Goal: Task Accomplishment & Management: Use online tool/utility

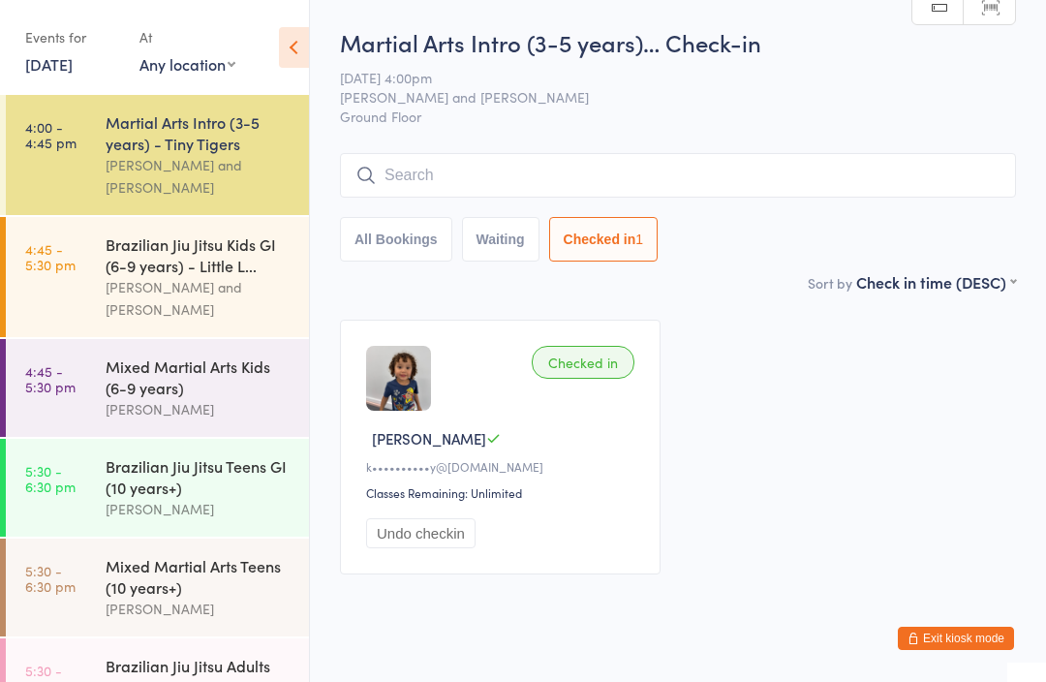
click at [481, 171] on input "search" at bounding box center [678, 175] width 676 height 45
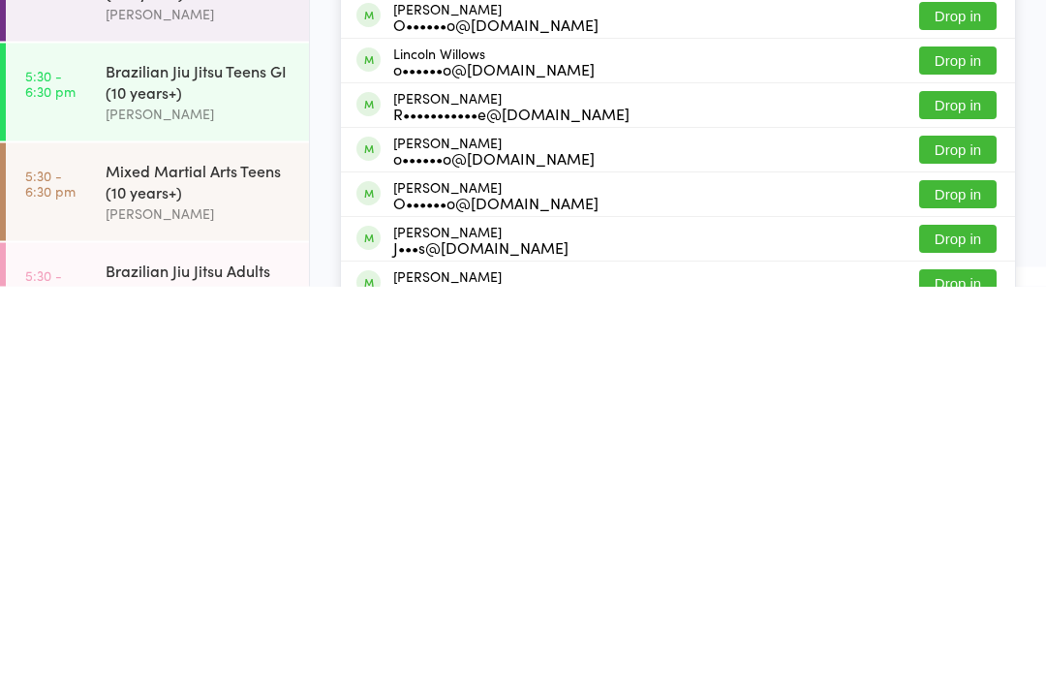
scroll to position [95, 0]
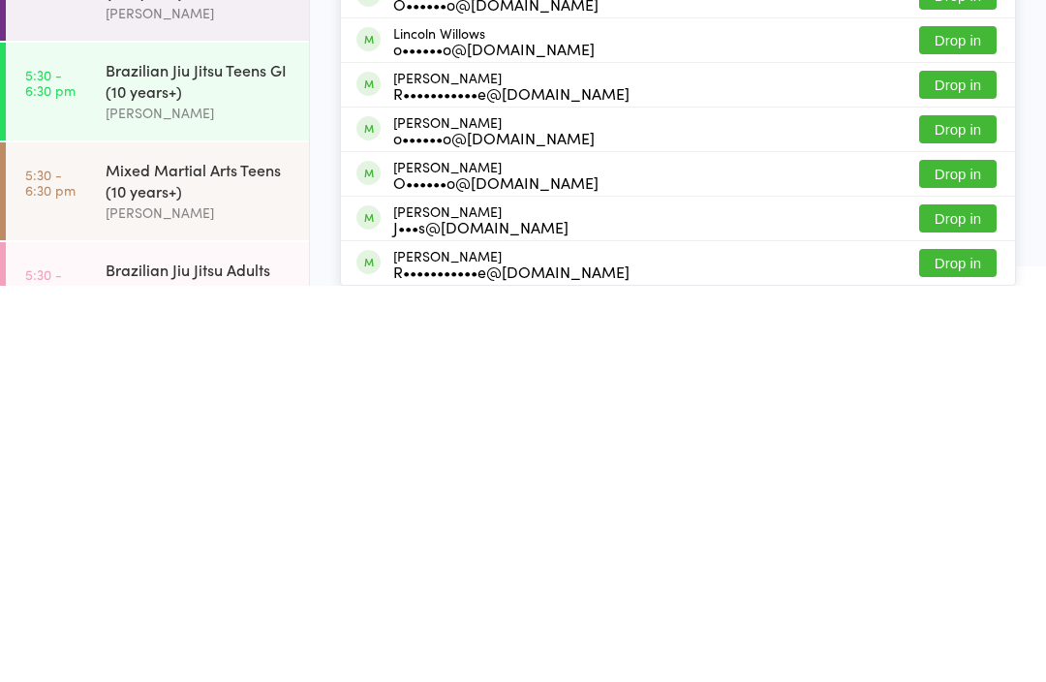
type input "Will"
click at [803, 593] on div "[PERSON_NAME] J•••s@[DOMAIN_NAME] Drop in" at bounding box center [678, 615] width 674 height 44
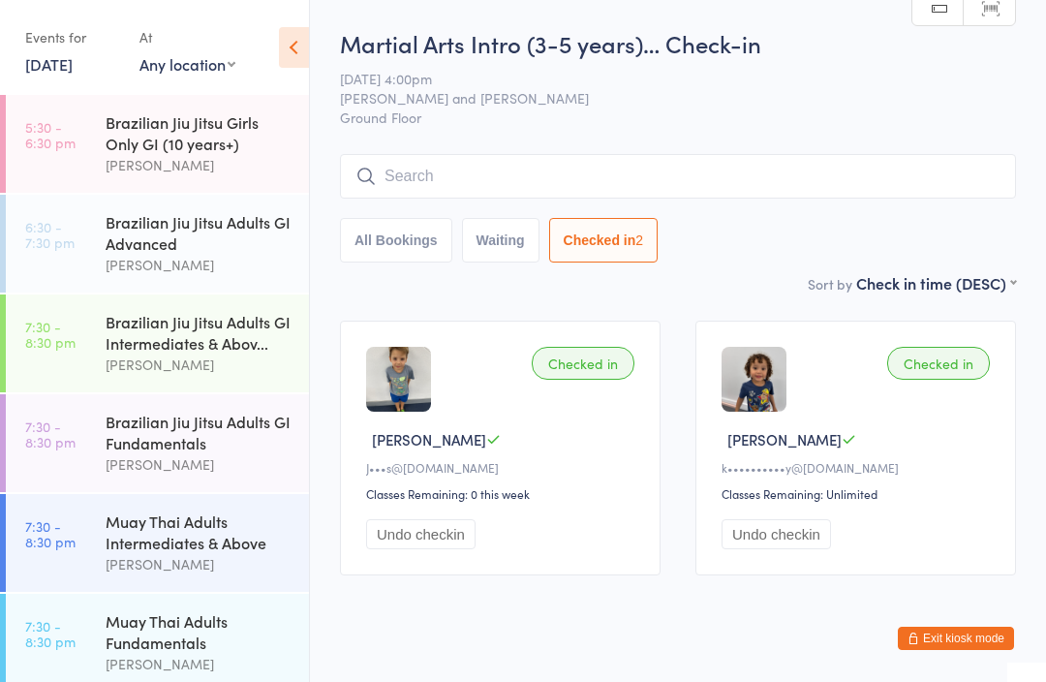
scroll to position [650, 0]
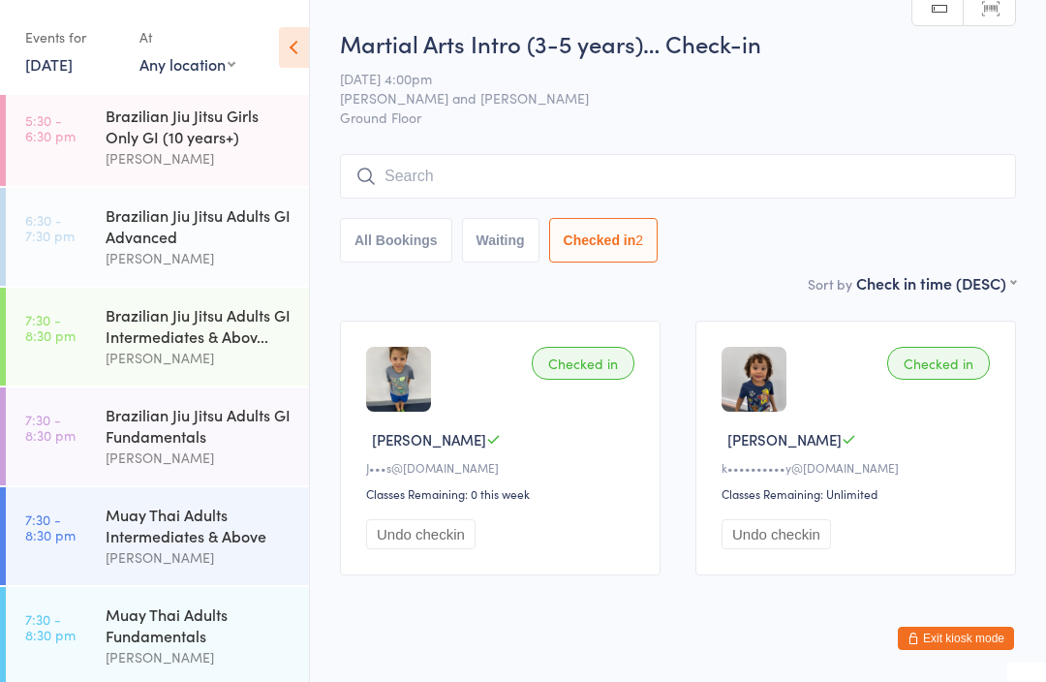
click at [216, 162] on div "[PERSON_NAME]" at bounding box center [199, 158] width 187 height 22
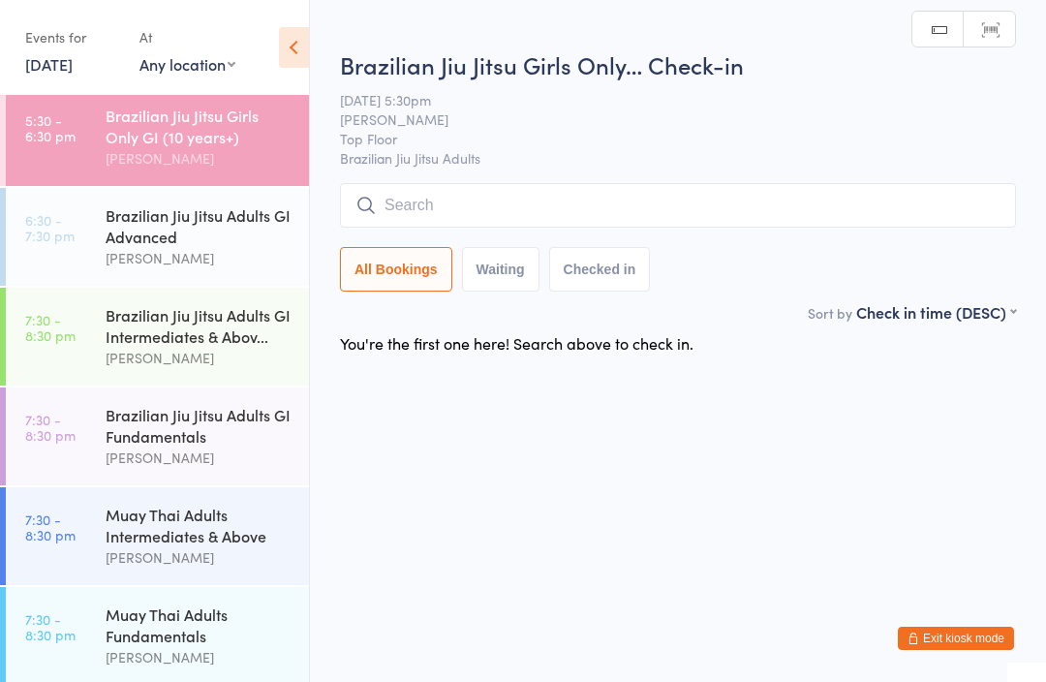
click at [499, 215] on input "search" at bounding box center [678, 205] width 676 height 45
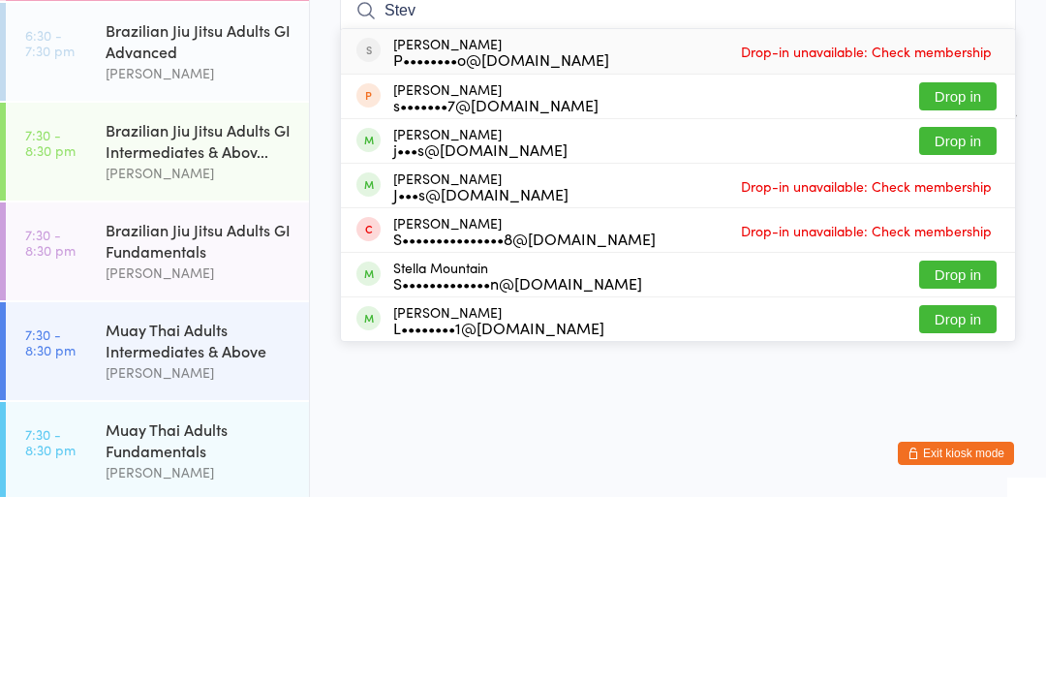
type input "Stev"
click at [959, 312] on button "Drop in" at bounding box center [958, 326] width 78 height 28
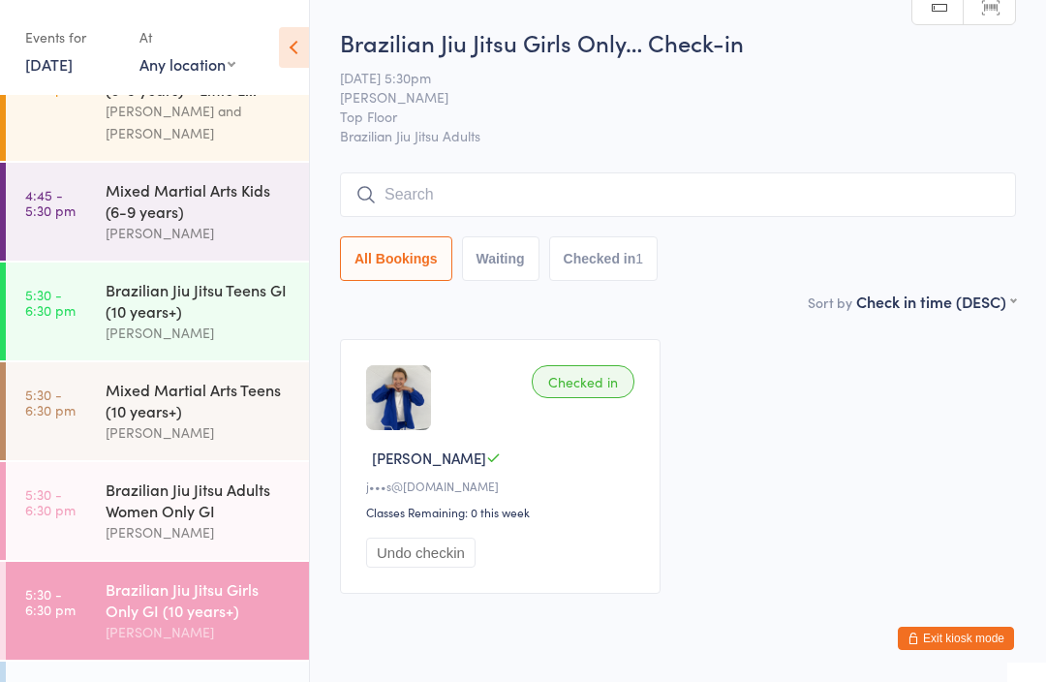
scroll to position [131, 0]
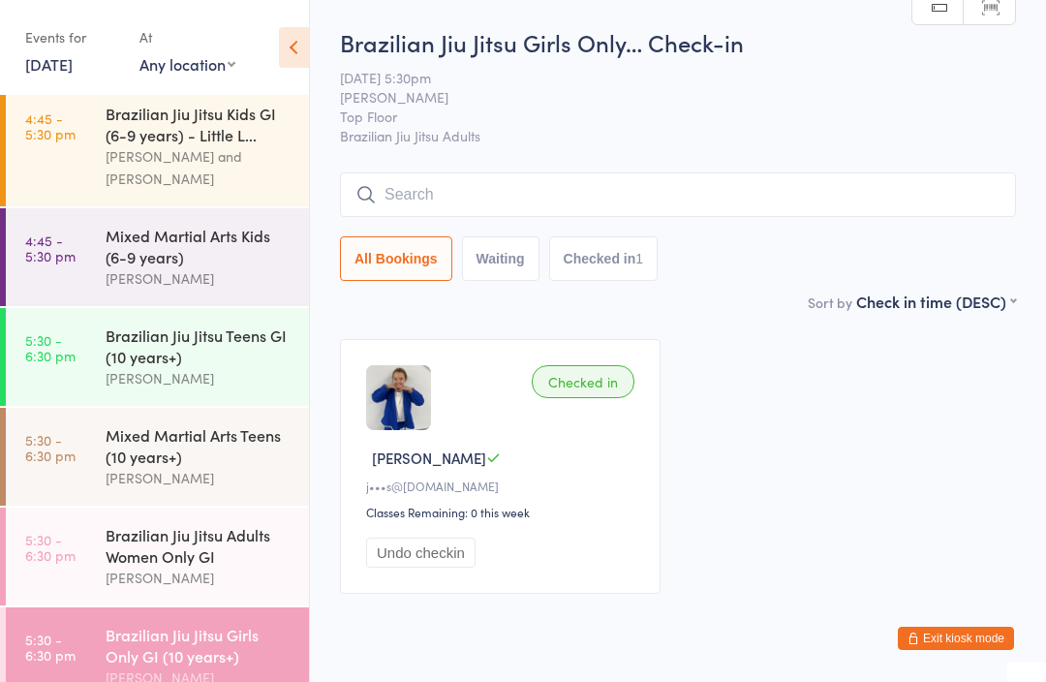
click at [134, 145] on div "[PERSON_NAME] and [PERSON_NAME]" at bounding box center [199, 167] width 187 height 45
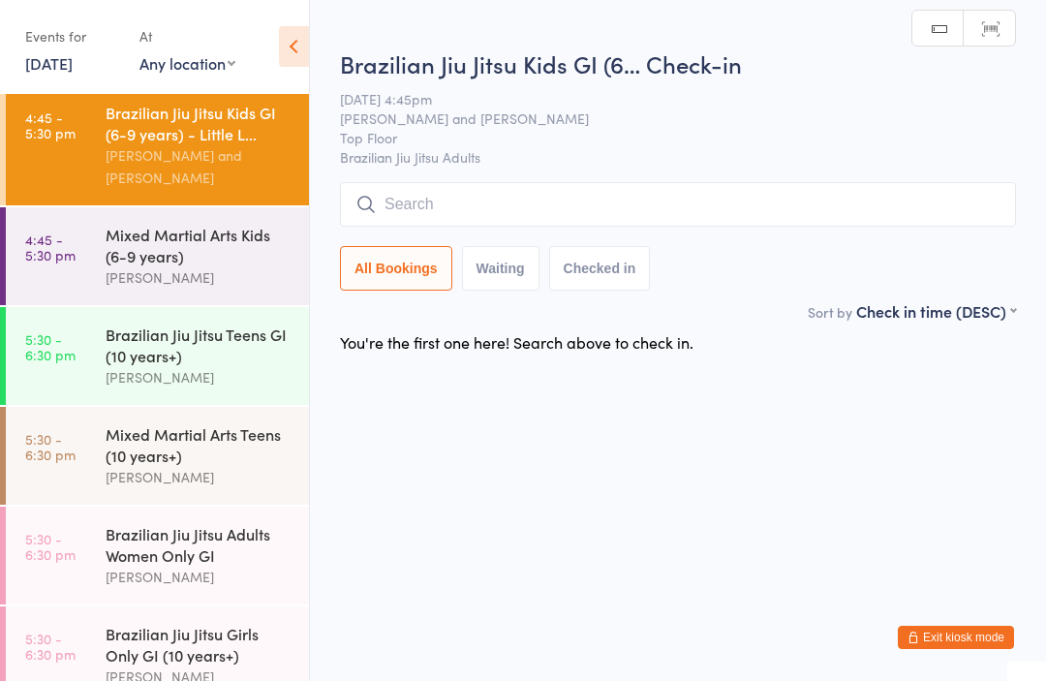
click at [547, 219] on input "search" at bounding box center [678, 205] width 676 height 45
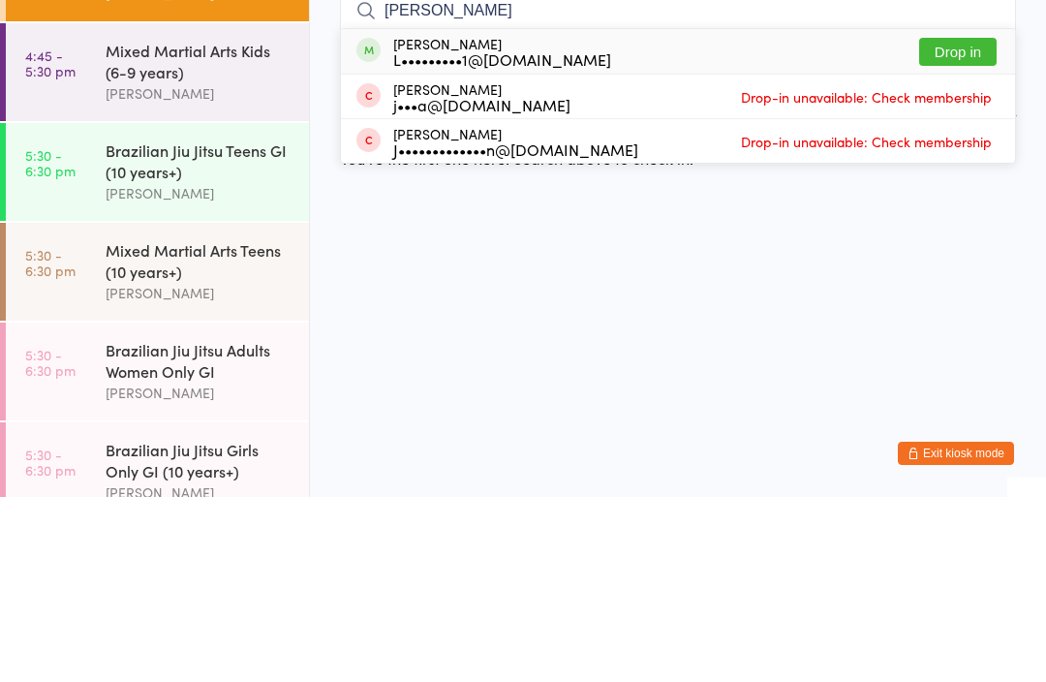
type input "[PERSON_NAME]"
click at [960, 223] on button "Drop in" at bounding box center [958, 237] width 78 height 28
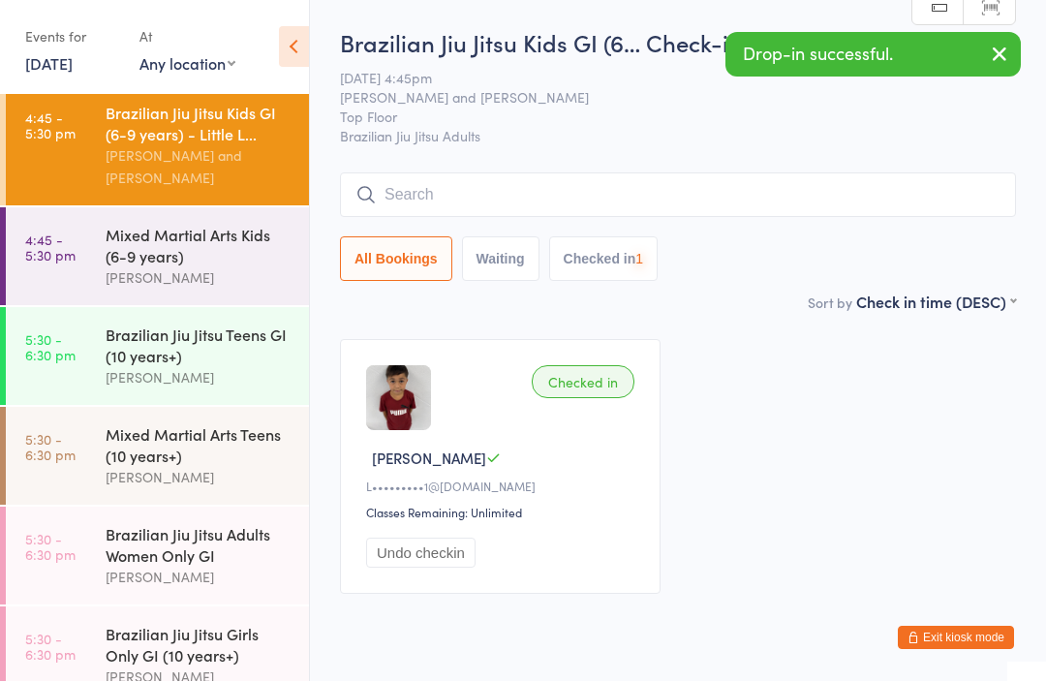
scroll to position [1, 0]
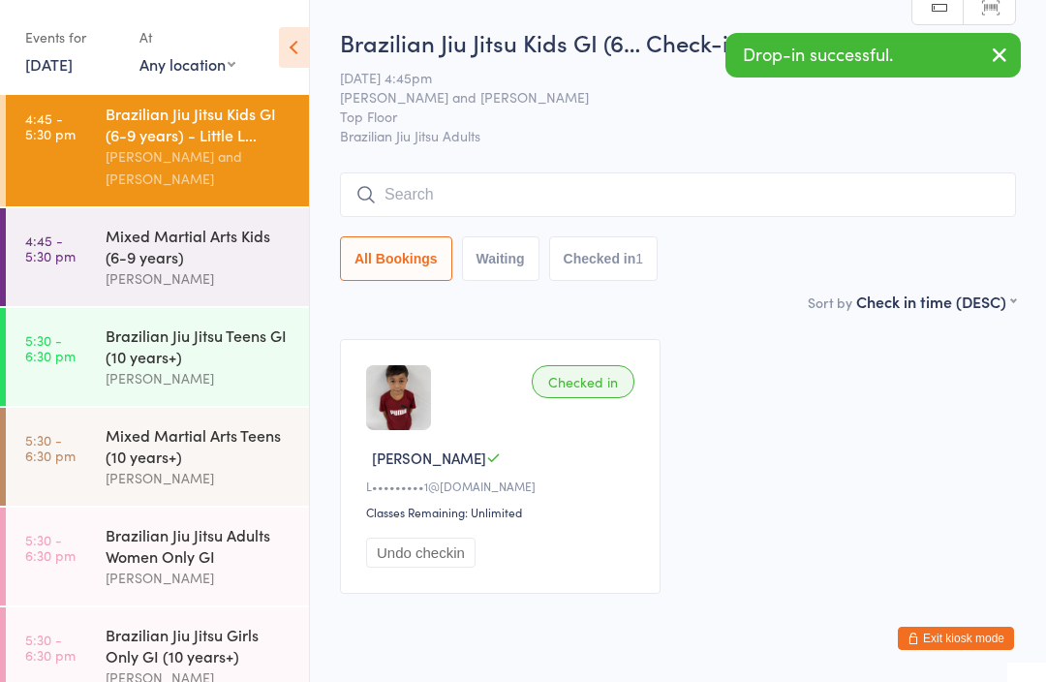
click at [216, 370] on div "[PERSON_NAME]" at bounding box center [199, 378] width 187 height 22
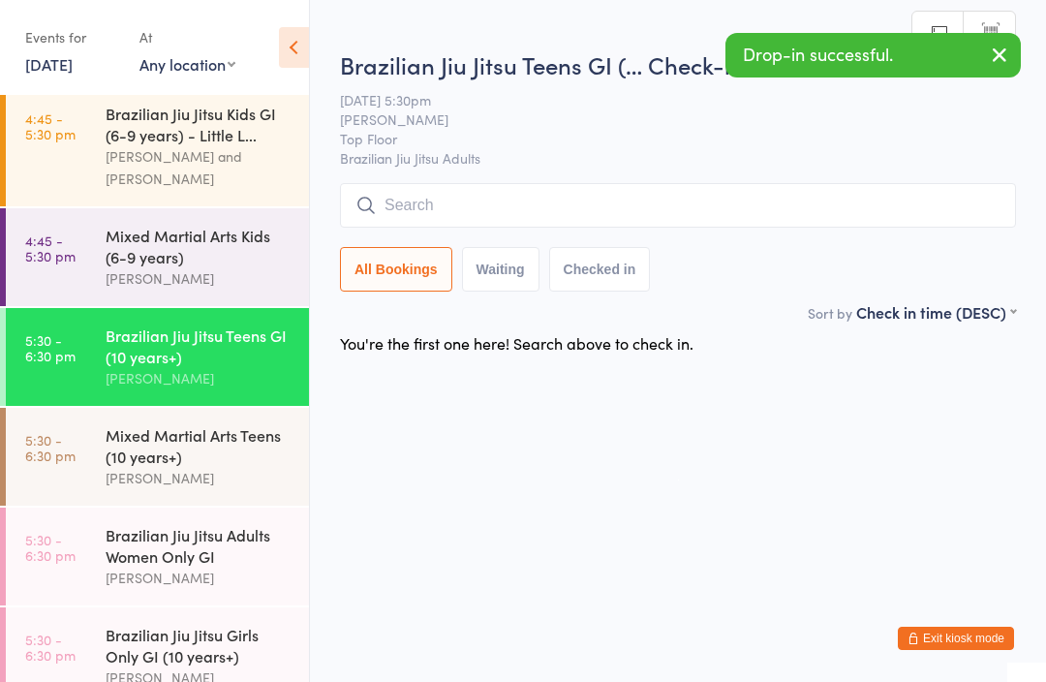
click at [642, 190] on input "search" at bounding box center [678, 205] width 676 height 45
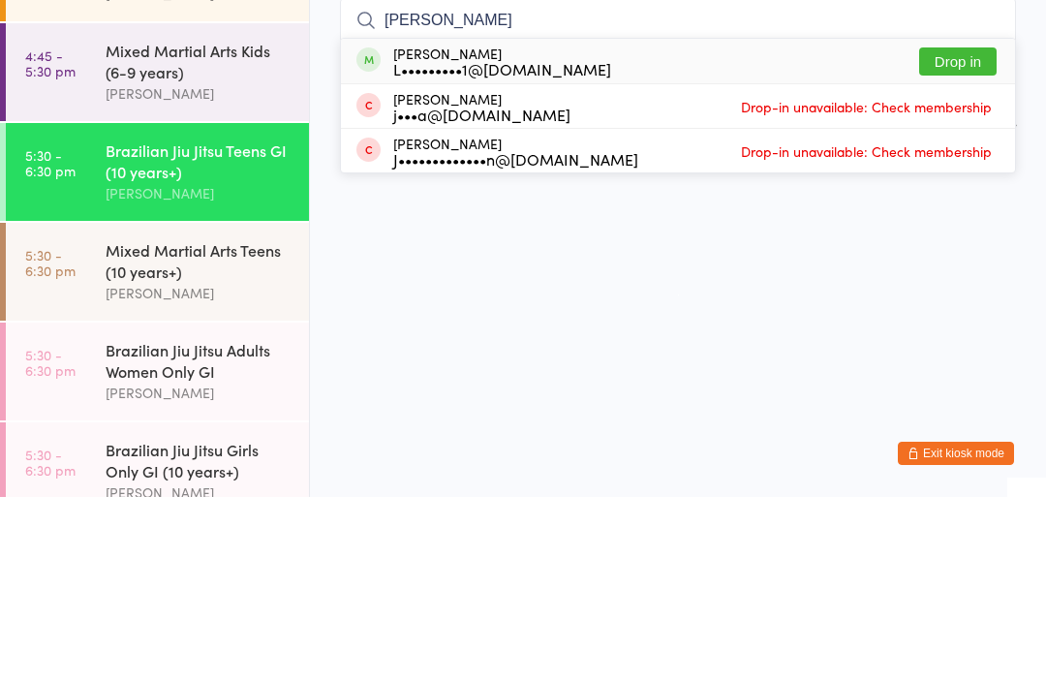
type input "[PERSON_NAME]"
click at [964, 233] on button "Drop in" at bounding box center [958, 247] width 78 height 28
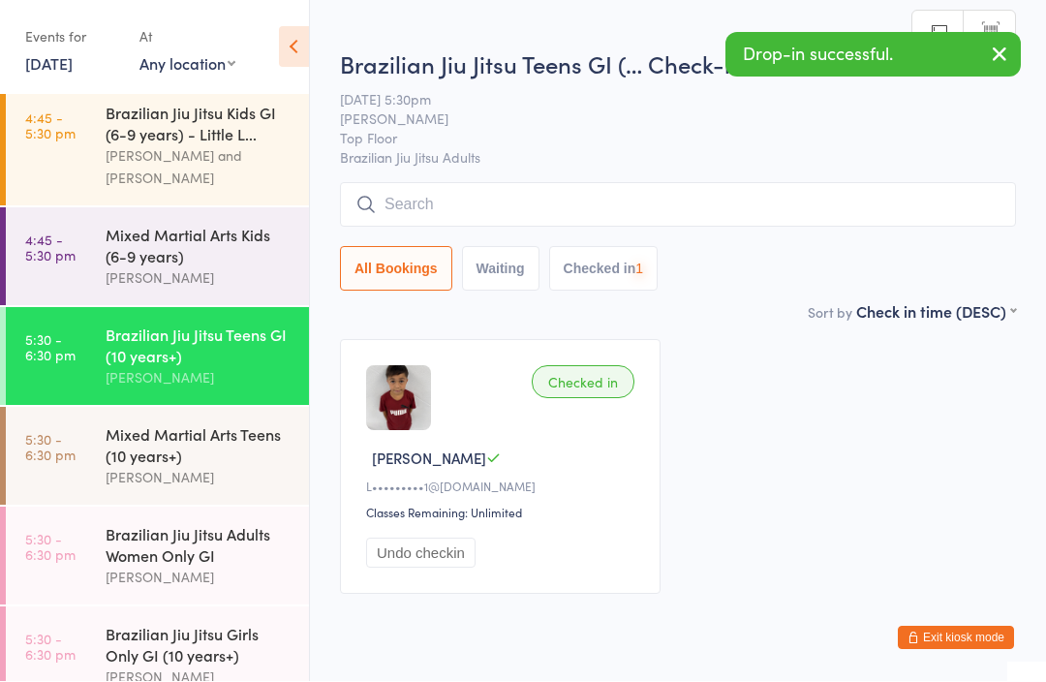
scroll to position [1, 0]
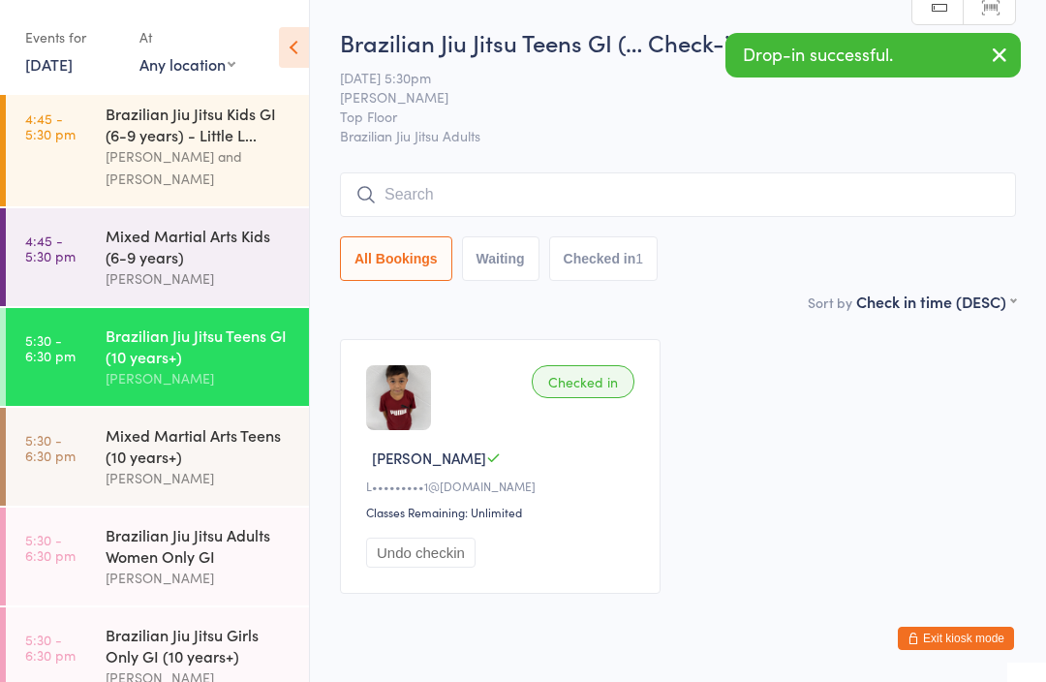
click at [217, 145] on div "[PERSON_NAME] and [PERSON_NAME]" at bounding box center [199, 167] width 187 height 45
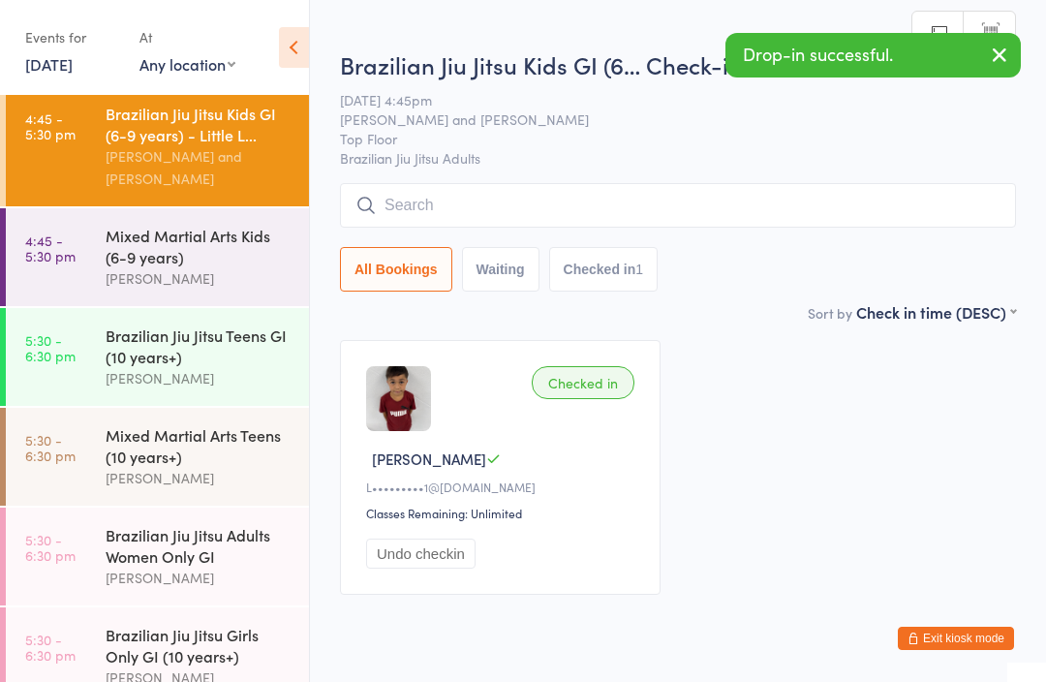
click at [756, 228] on input "search" at bounding box center [678, 205] width 676 height 45
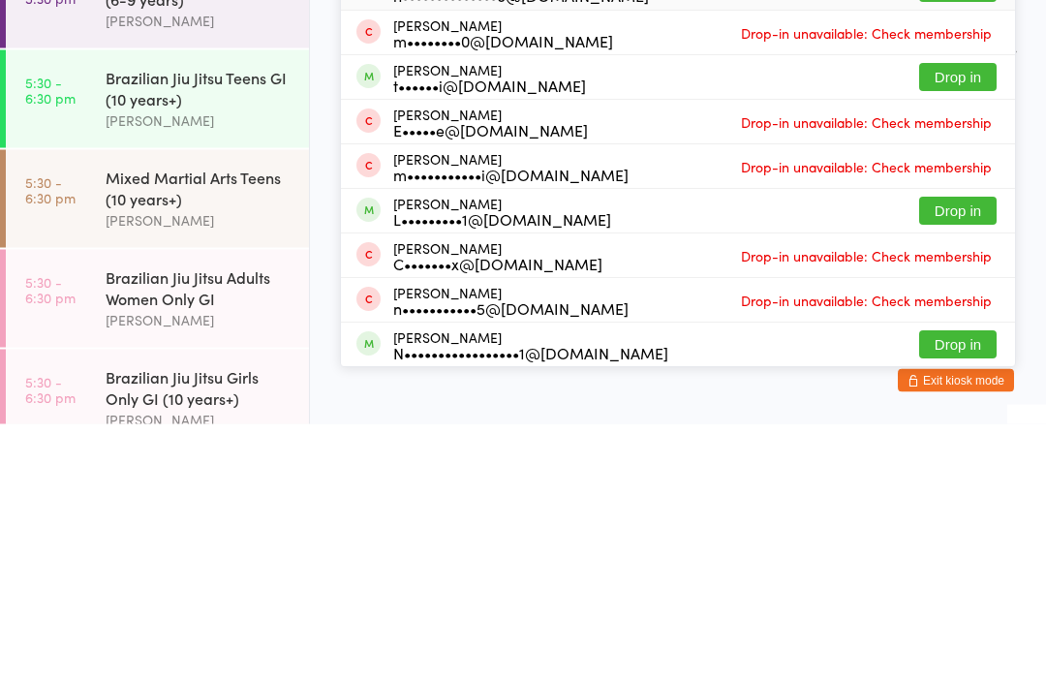
type input "Nic"
click at [953, 455] on button "Drop in" at bounding box center [958, 469] width 78 height 28
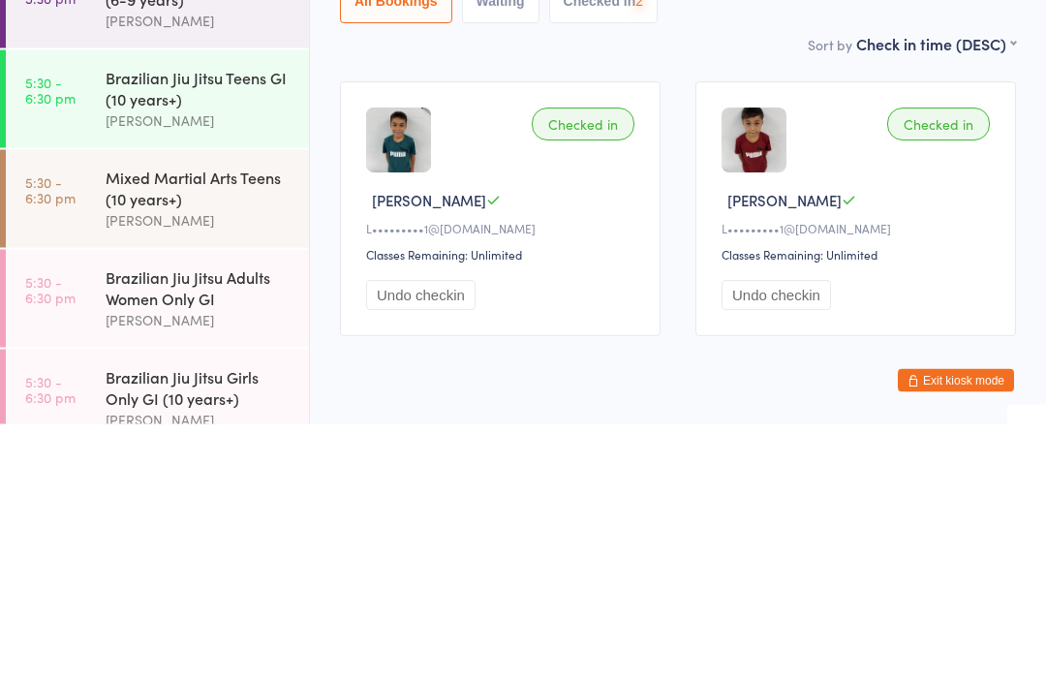
click at [217, 325] on div "Brazilian Jiu Jitsu Teens GI (10 years+)" at bounding box center [199, 346] width 187 height 43
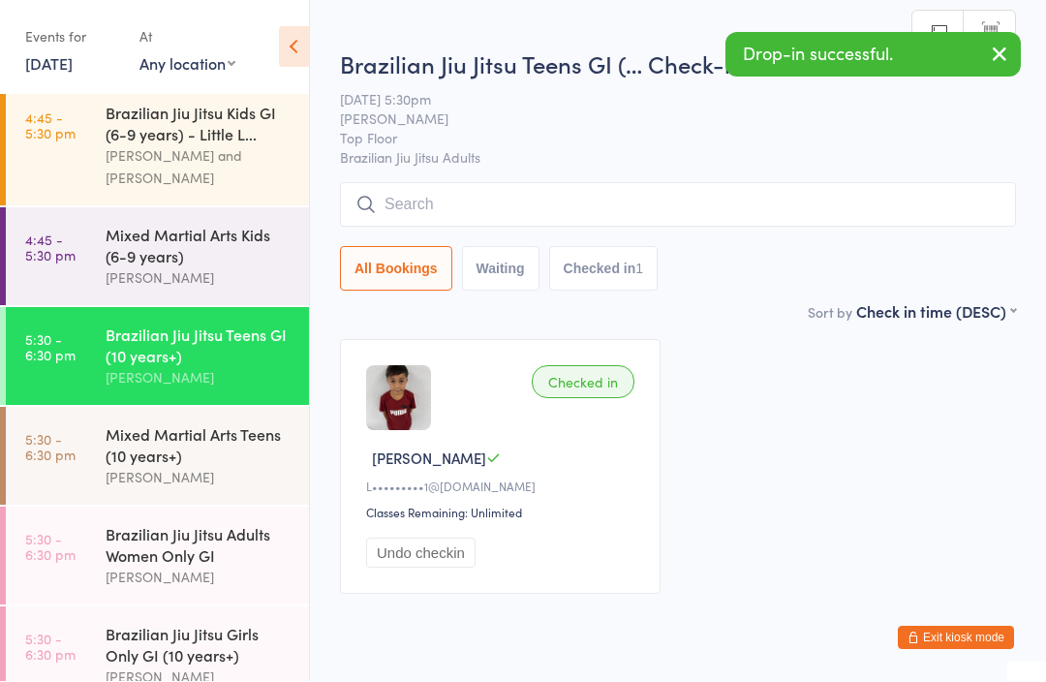
scroll to position [1, 0]
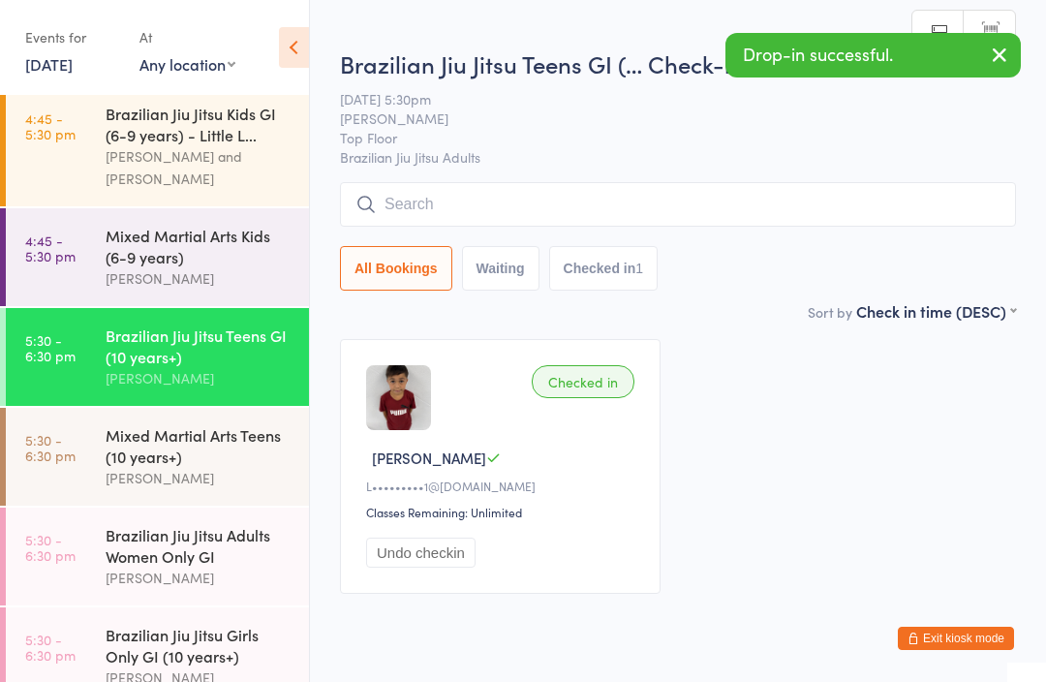
click at [788, 227] on input "search" at bounding box center [678, 204] width 676 height 45
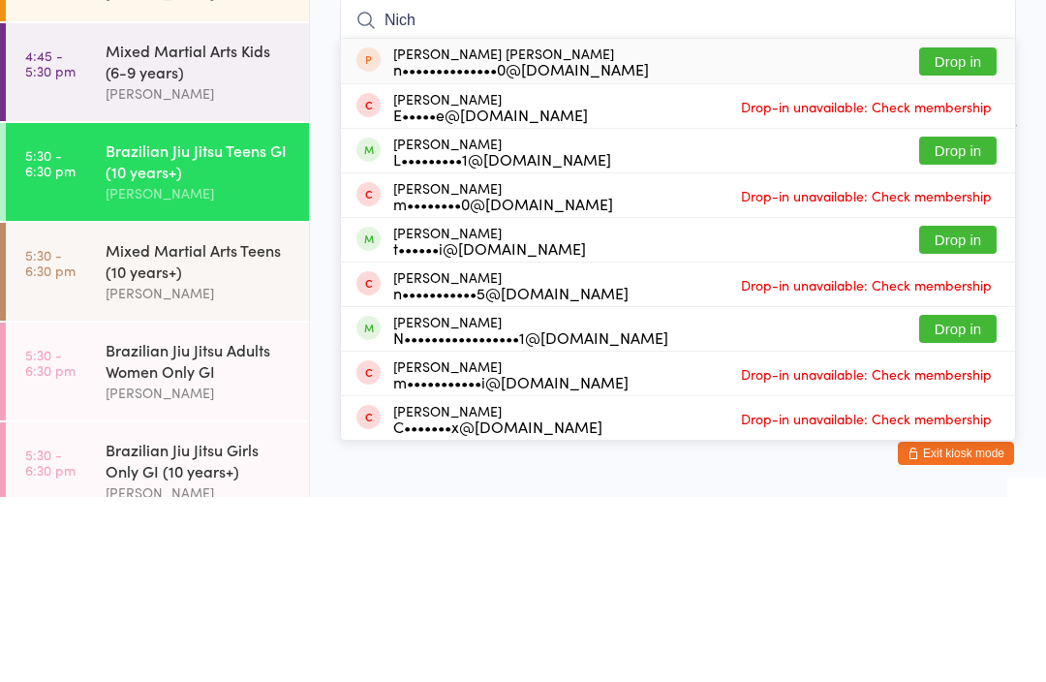
type input "Nich"
click at [958, 322] on button "Drop in" at bounding box center [958, 336] width 78 height 28
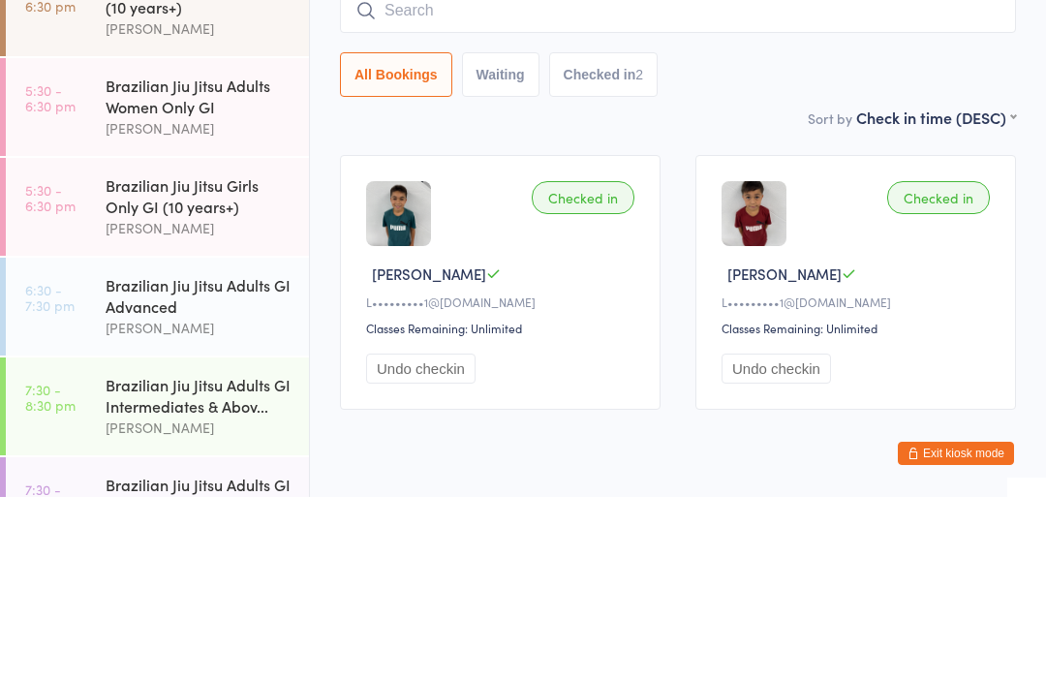
scroll to position [388, 0]
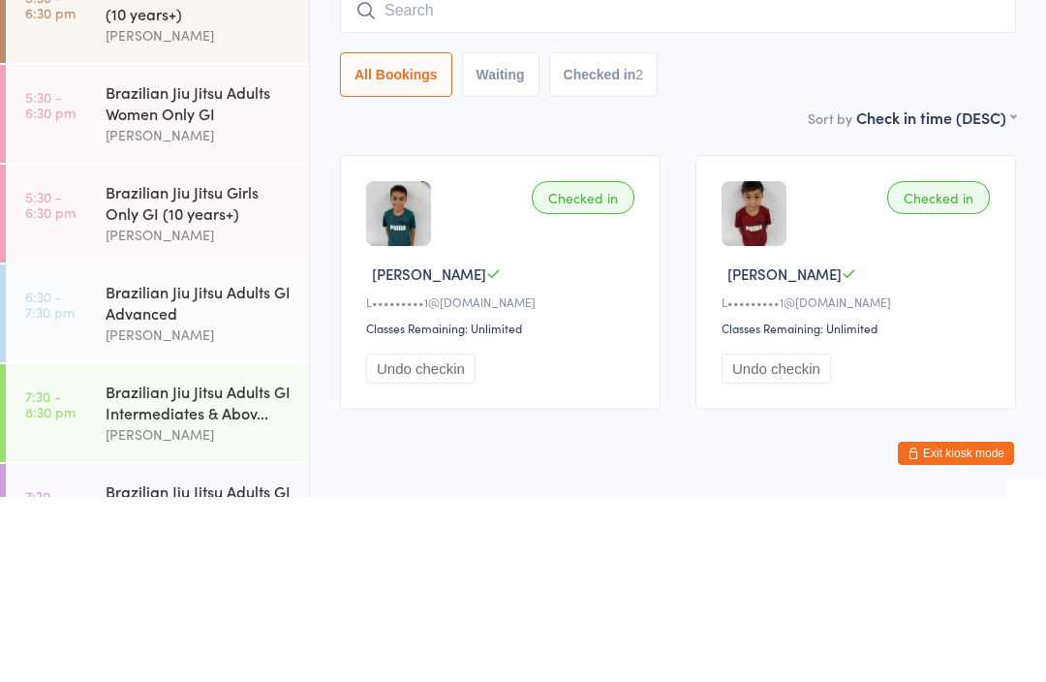
click at [138, 266] on div "Brazilian Jiu Jitsu Adults Women Only GI" at bounding box center [199, 287] width 187 height 43
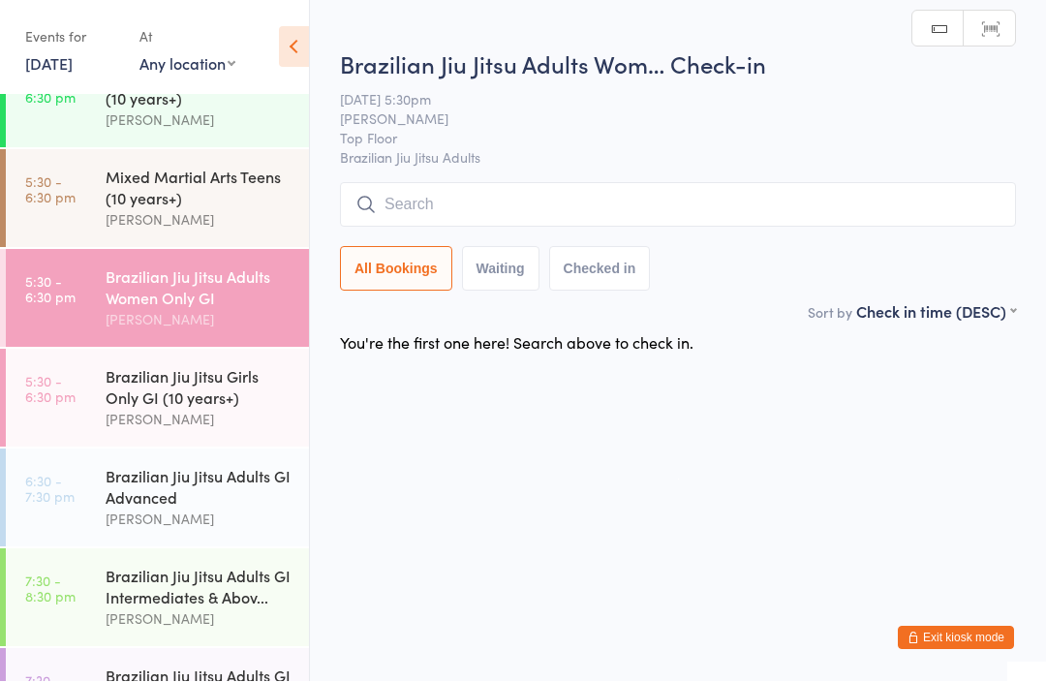
click at [151, 388] on div "Brazilian Jiu Jitsu Girls Only GI (10 years+)" at bounding box center [199, 387] width 187 height 43
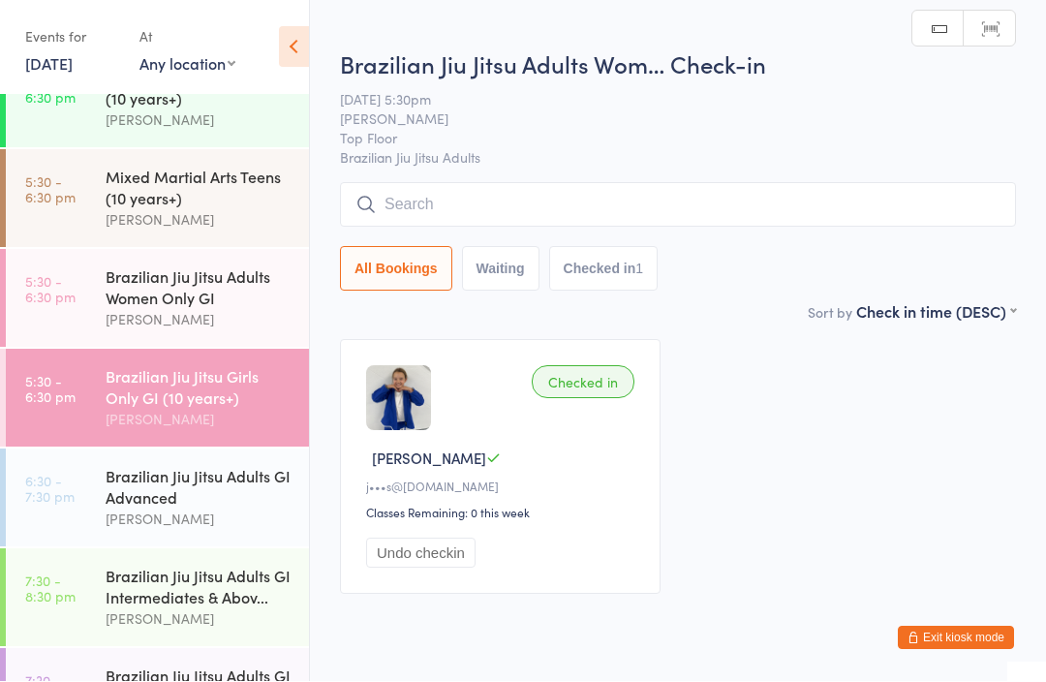
scroll to position [1, 0]
click at [121, 302] on div "Brazilian Jiu Jitsu Adults Women Only GI" at bounding box center [199, 287] width 187 height 43
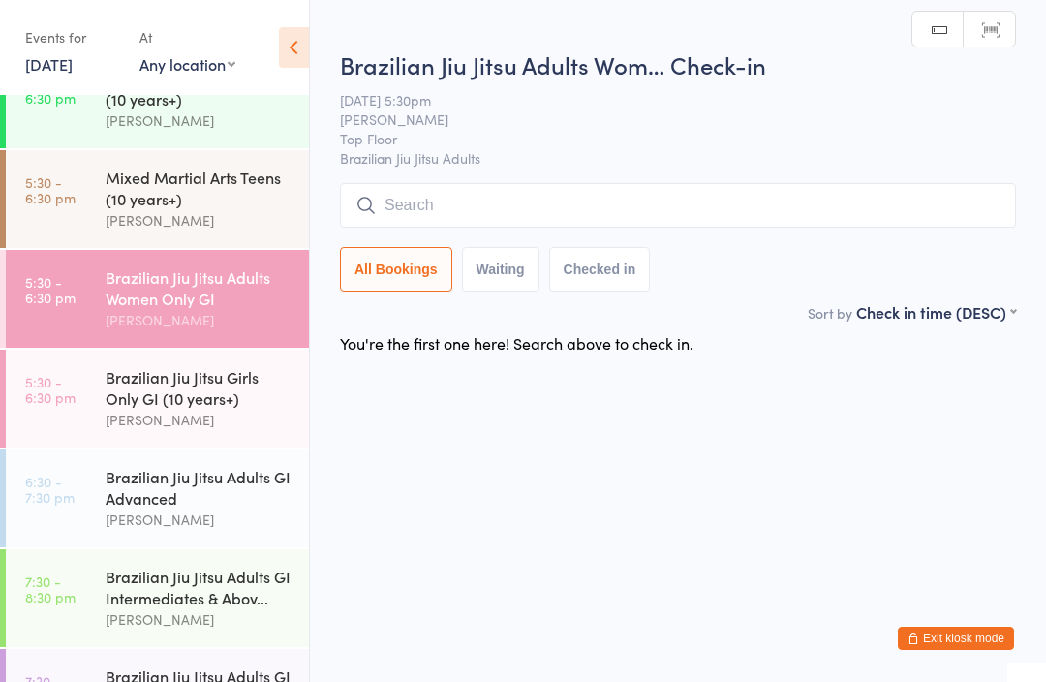
click at [270, 388] on div "Brazilian Jiu Jitsu Girls Only GI (10 years+)" at bounding box center [199, 387] width 187 height 43
